Goal: Task Accomplishment & Management: Use online tool/utility

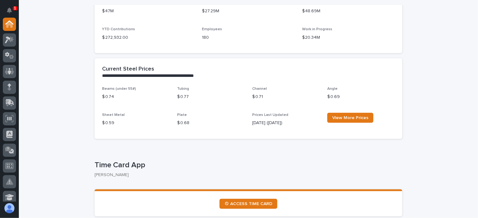
scroll to position [251, 0]
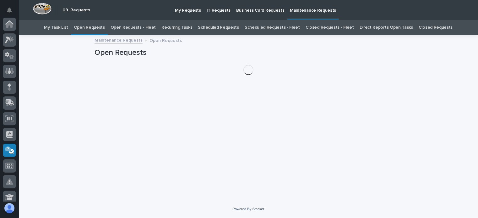
scroll to position [126, 0]
click at [143, 26] on link "Open Requests - Fleet" at bounding box center [134, 27] width 46 height 15
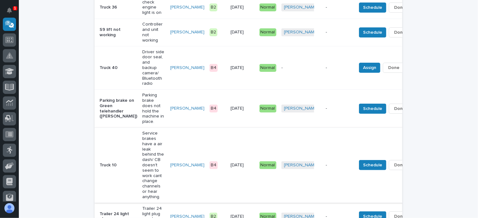
scroll to position [157, 0]
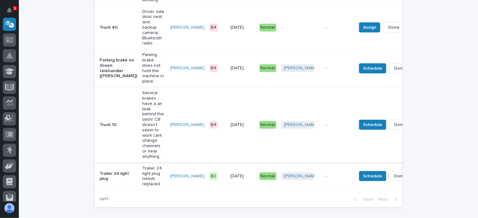
click at [394, 121] on span "Done" at bounding box center [399, 125] width 11 height 8
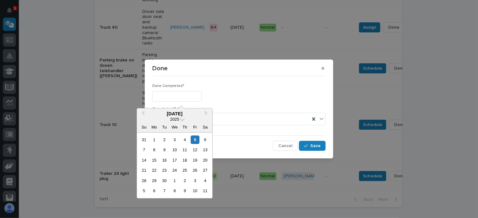
click at [158, 95] on input "text" at bounding box center [177, 96] width 50 height 11
click at [185, 139] on div "4" at bounding box center [185, 139] width 8 height 8
type input "**********"
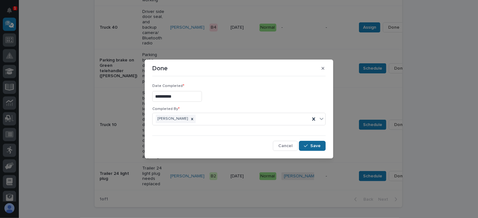
click at [309, 142] on button "Save" at bounding box center [312, 146] width 27 height 10
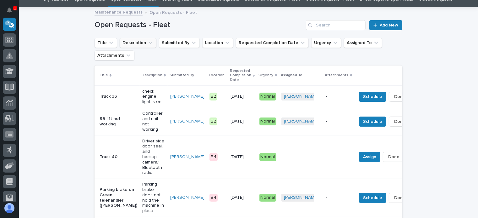
scroll to position [15, 0]
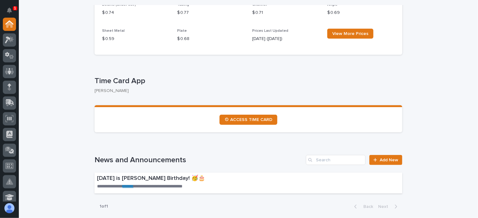
scroll to position [283, 0]
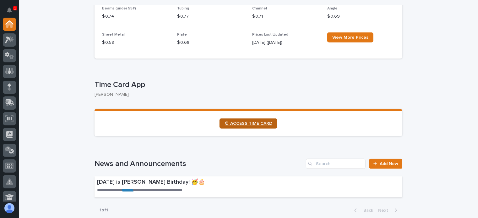
click at [240, 122] on span "⏲ ACCESS TIME CARD" at bounding box center [249, 123] width 48 height 4
